Goal: Task Accomplishment & Management: Use online tool/utility

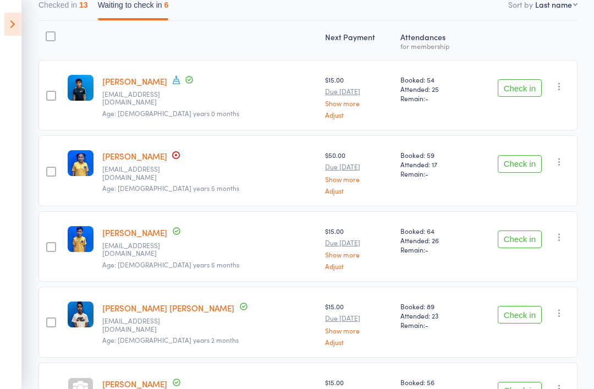
click at [9, 27] on icon at bounding box center [12, 24] width 17 height 23
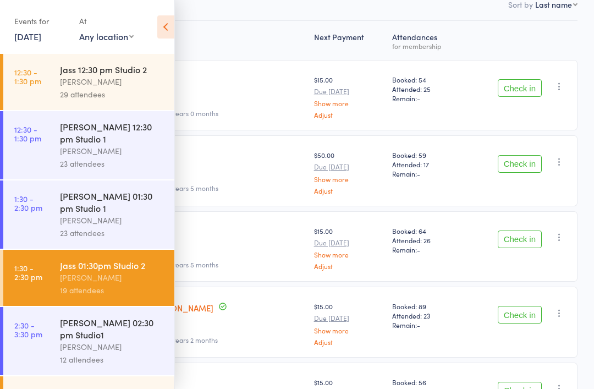
click at [136, 340] on div "Jasvir Mann" at bounding box center [112, 346] width 105 height 13
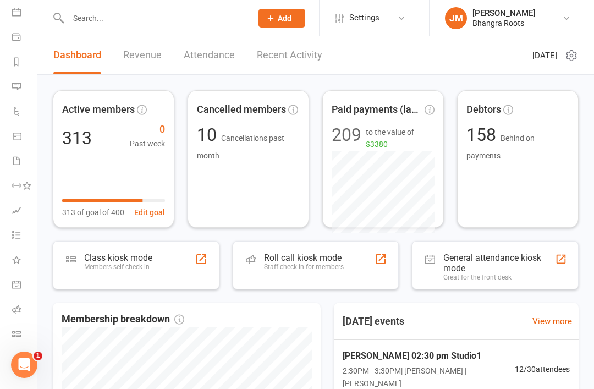
scroll to position [104, 1]
click at [9, 315] on li "Roll call" at bounding box center [17, 310] width 37 height 25
click at [14, 312] on icon at bounding box center [16, 309] width 9 height 9
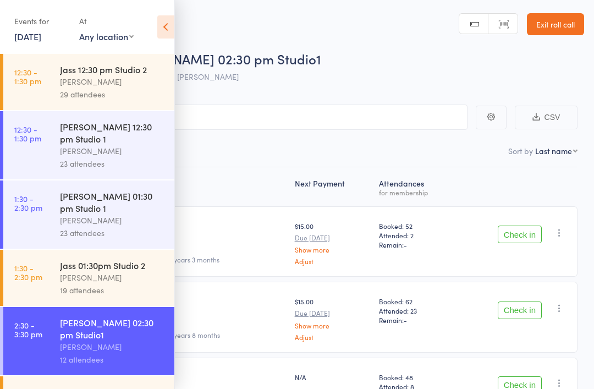
click at [162, 29] on icon at bounding box center [165, 26] width 17 height 23
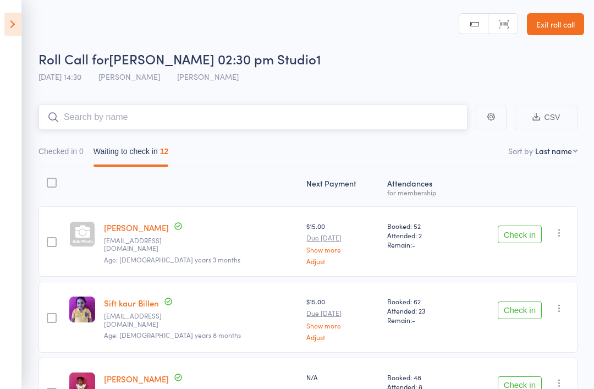
click at [97, 126] on input "search" at bounding box center [252, 116] width 429 height 25
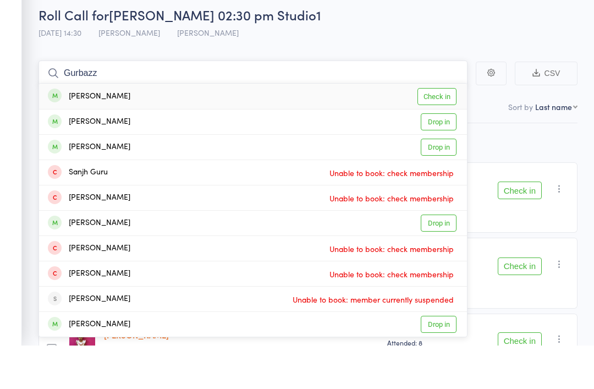
type input "Gurbazz"
click at [438, 132] on link "Check in" at bounding box center [436, 140] width 39 height 17
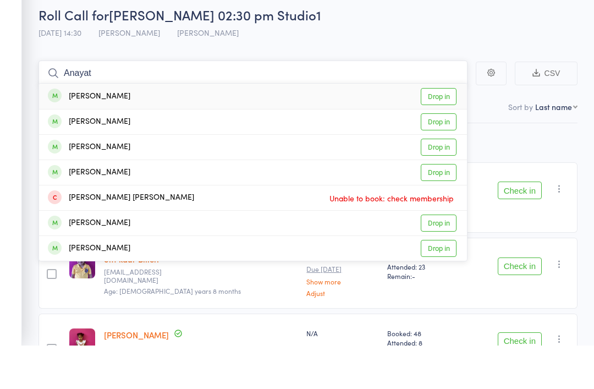
type input "Anayat"
click at [442, 132] on link "Drop in" at bounding box center [439, 140] width 36 height 17
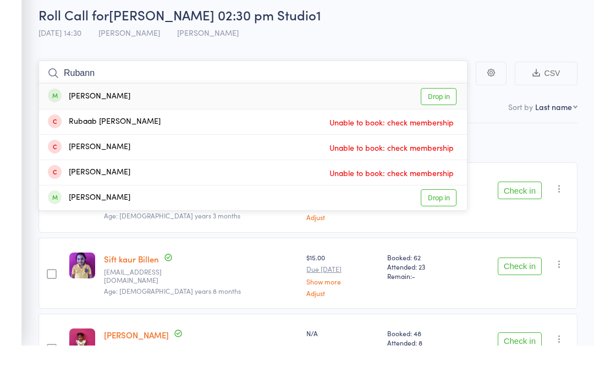
type input "Rubann"
click at [437, 132] on link "Drop in" at bounding box center [439, 140] width 36 height 17
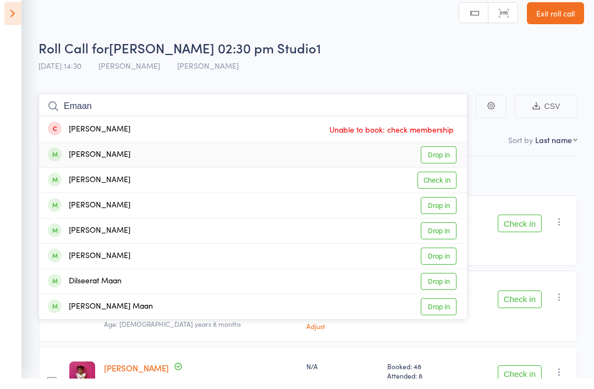
type input "Emaan"
click at [440, 157] on link "Drop in" at bounding box center [439, 165] width 36 height 17
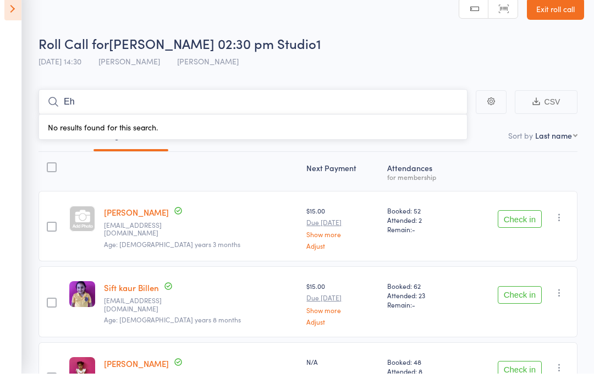
type input "E"
type input "Ahen"
click at [442, 132] on link "Drop in" at bounding box center [439, 140] width 36 height 17
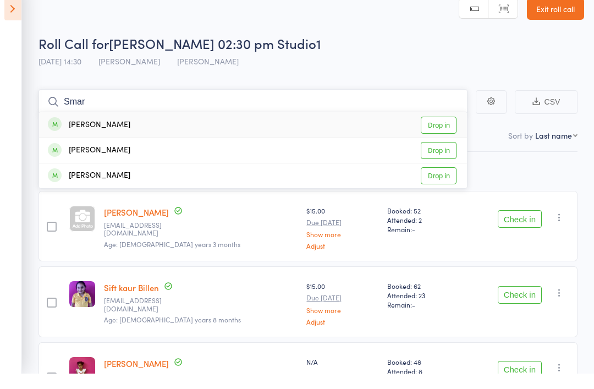
type input "Smar"
click at [435, 157] on link "Drop in" at bounding box center [439, 165] width 36 height 17
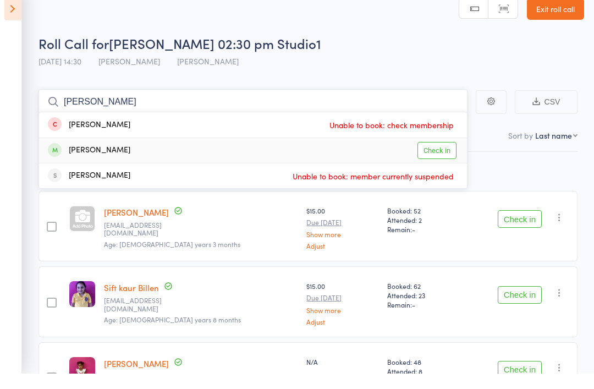
type input "Jaiteg"
click at [439, 157] on link "Check in" at bounding box center [436, 165] width 39 height 17
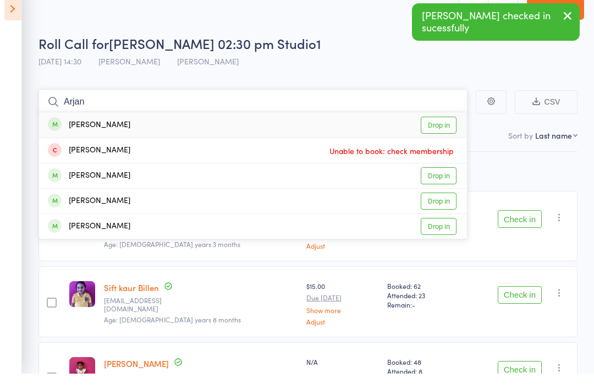
type input "Arjan"
click at [437, 132] on link "Drop in" at bounding box center [439, 140] width 36 height 17
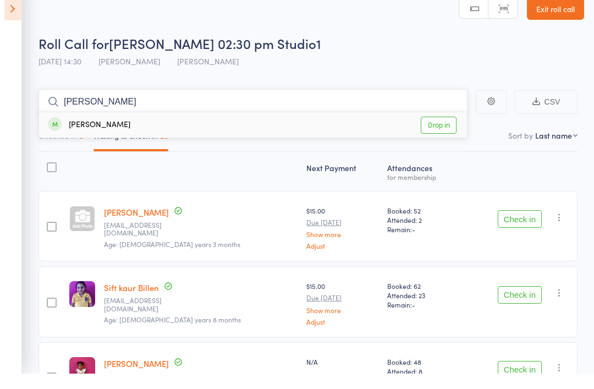
type input "Iktaj"
click at [438, 132] on link "Drop in" at bounding box center [439, 140] width 36 height 17
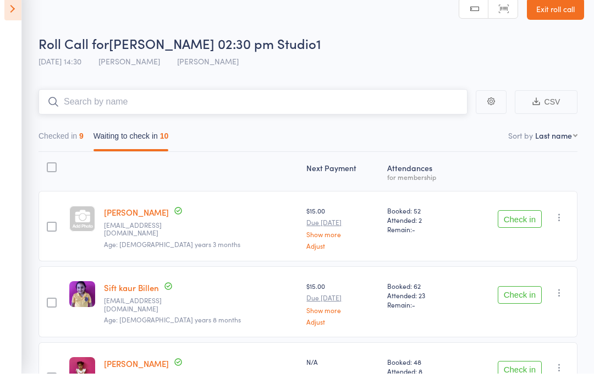
type input "V"
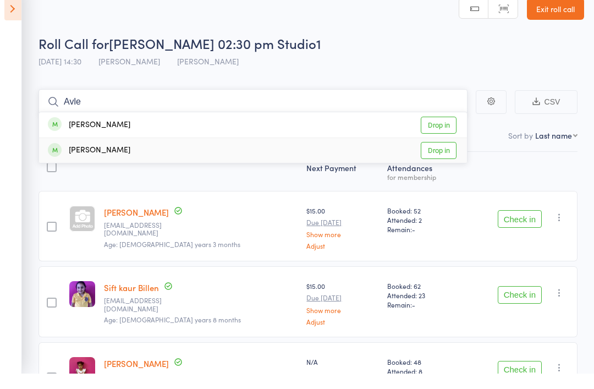
type input "Avle"
click at [438, 157] on link "Drop in" at bounding box center [439, 165] width 36 height 17
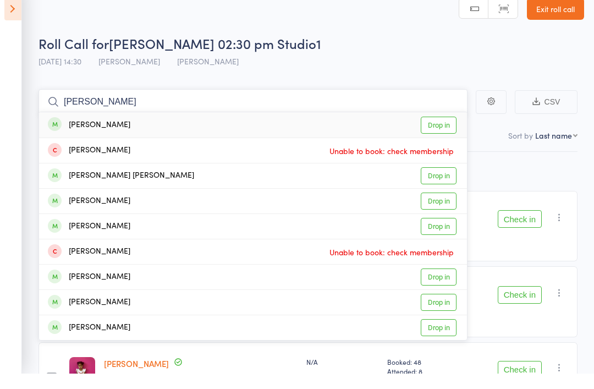
type input "Harteg"
click at [438, 132] on link "Drop in" at bounding box center [439, 140] width 36 height 17
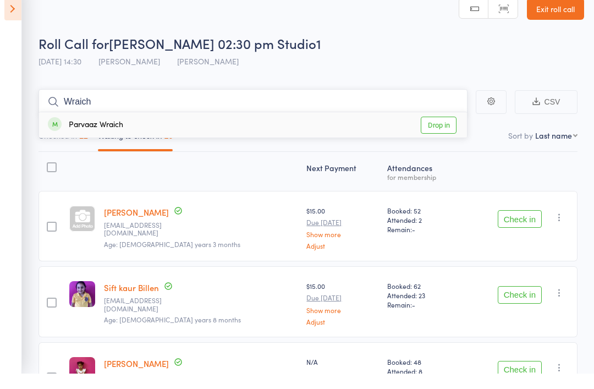
type input "Wraich"
click at [438, 132] on link "Drop in" at bounding box center [439, 140] width 36 height 17
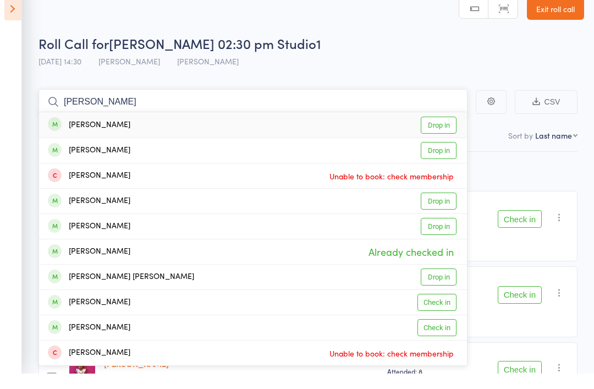
type input "Avreen"
click at [441, 132] on link "Drop in" at bounding box center [439, 140] width 36 height 17
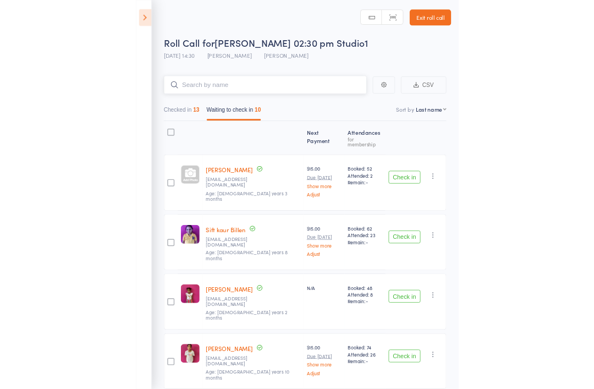
scroll to position [15, 0]
